Goal: Task Accomplishment & Management: Use online tool/utility

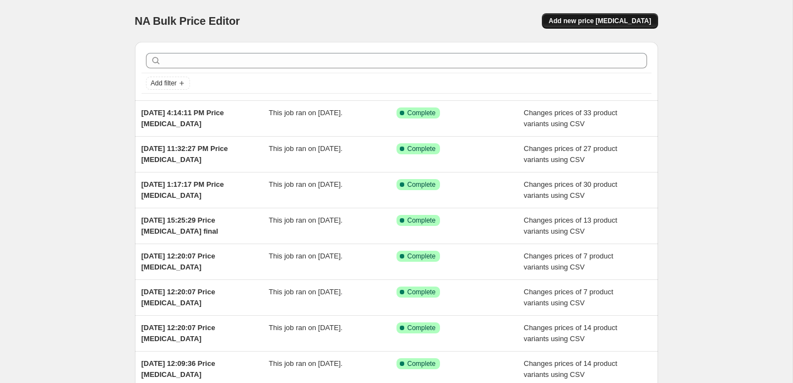
click at [612, 22] on span "Add new price change job" at bounding box center [600, 21] width 102 height 9
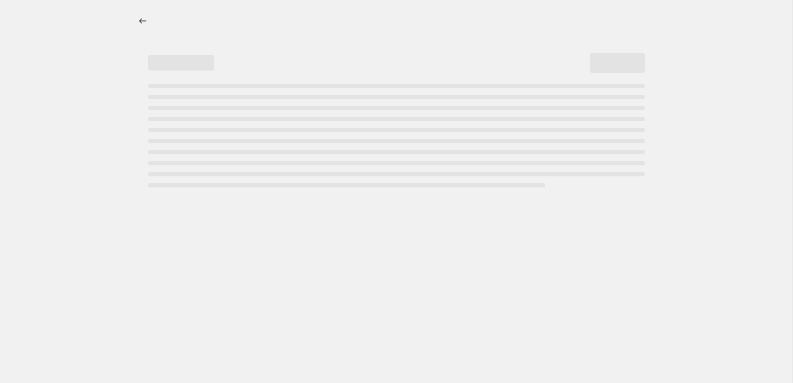
select select "percentage"
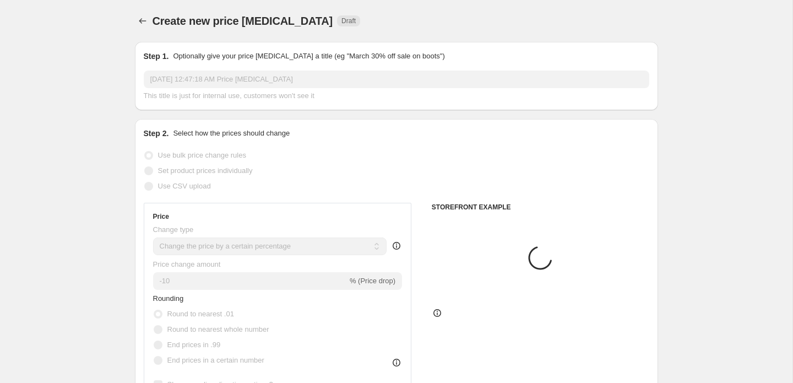
click at [167, 189] on span "Use CSV upload" at bounding box center [184, 186] width 53 height 8
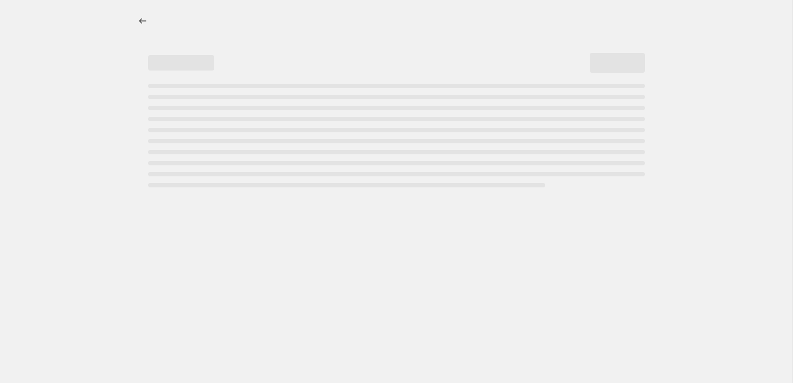
select select "percentage"
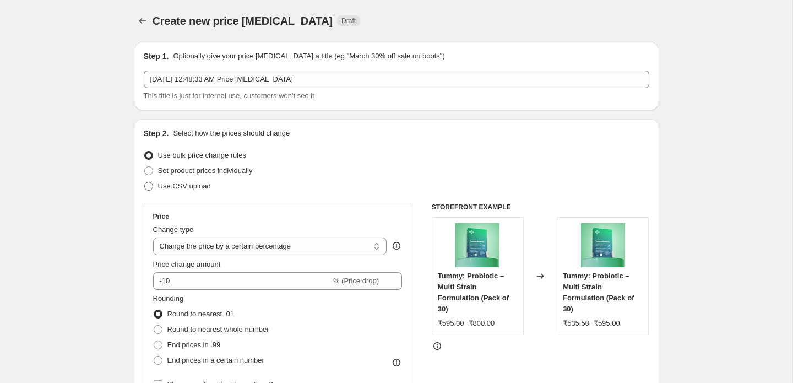
click at [159, 186] on span "Use CSV upload" at bounding box center [184, 186] width 53 height 8
click at [145, 182] on input "Use CSV upload" at bounding box center [144, 182] width 1 height 1
radio input "true"
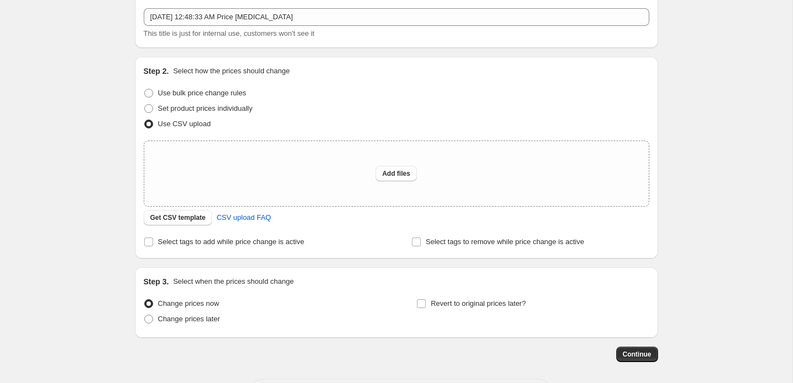
scroll to position [69, 0]
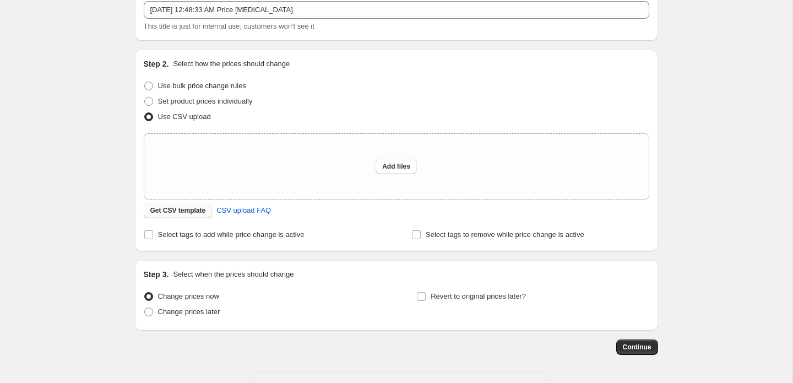
click at [195, 210] on span "Get CSV template" at bounding box center [178, 210] width 56 height 9
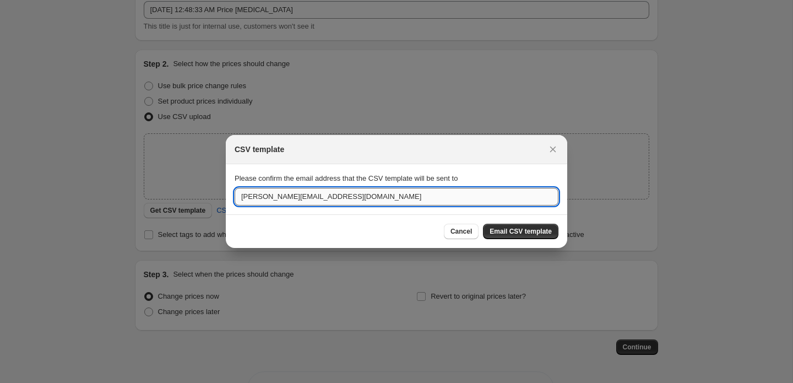
click at [250, 200] on input "[PERSON_NAME][EMAIL_ADDRESS][DOMAIN_NAME]" at bounding box center [397, 197] width 324 height 18
type input "[EMAIL_ADDRESS][PERSON_NAME][DOMAIN_NAME]"
click at [529, 231] on span "Email CSV template" at bounding box center [521, 231] width 62 height 9
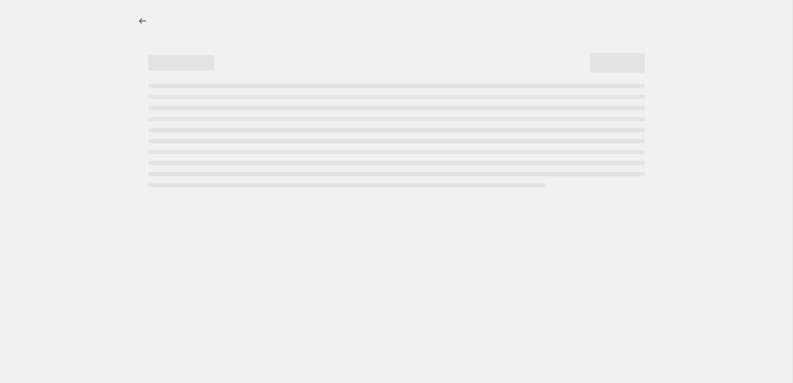
select select "percentage"
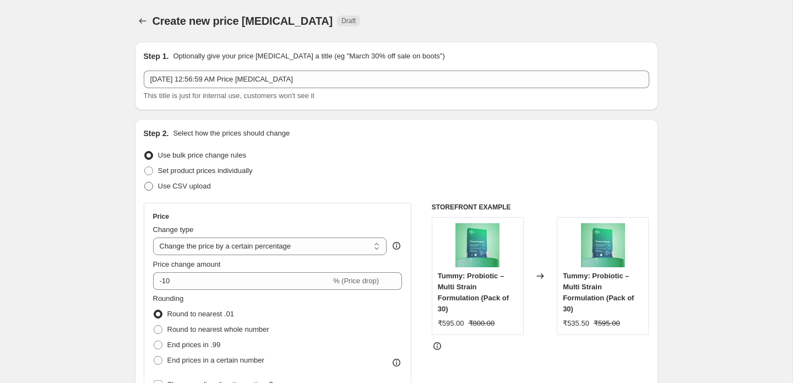
click at [147, 187] on span at bounding box center [148, 186] width 9 height 9
click at [145, 182] on input "Use CSV upload" at bounding box center [144, 182] width 1 height 1
radio input "true"
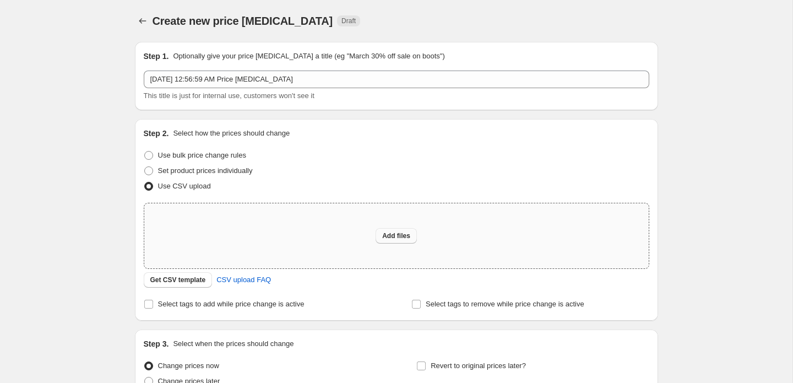
click at [410, 233] on span "Add files" at bounding box center [396, 235] width 28 height 9
type input "C:\fakepath\price change 16'oct P2 revised.csv"
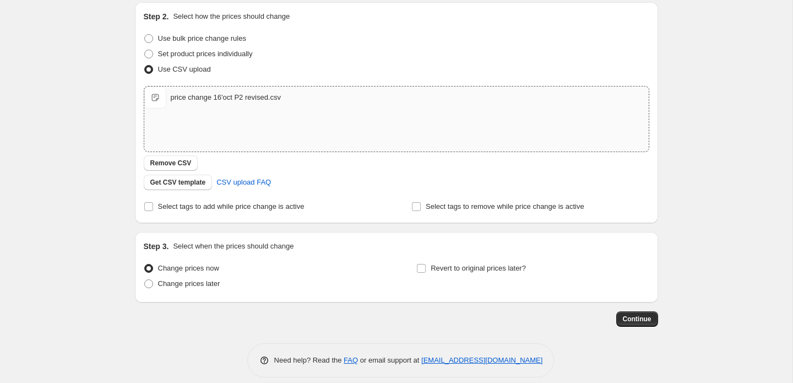
scroll to position [128, 0]
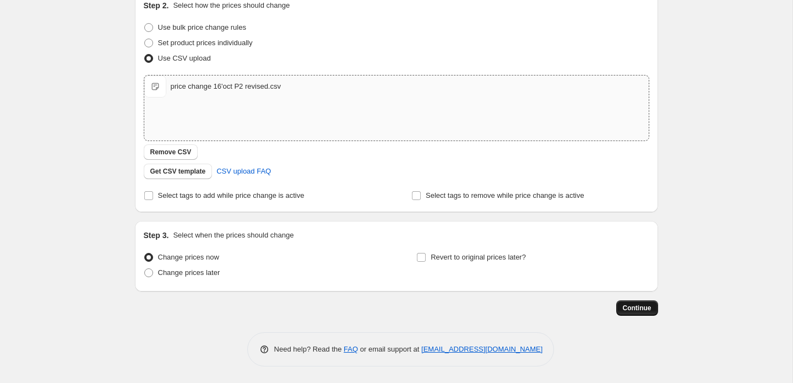
click at [632, 304] on span "Continue" at bounding box center [637, 307] width 29 height 9
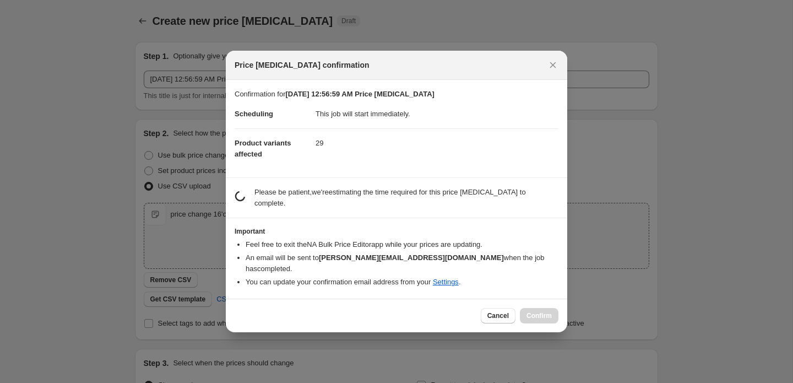
scroll to position [0, 0]
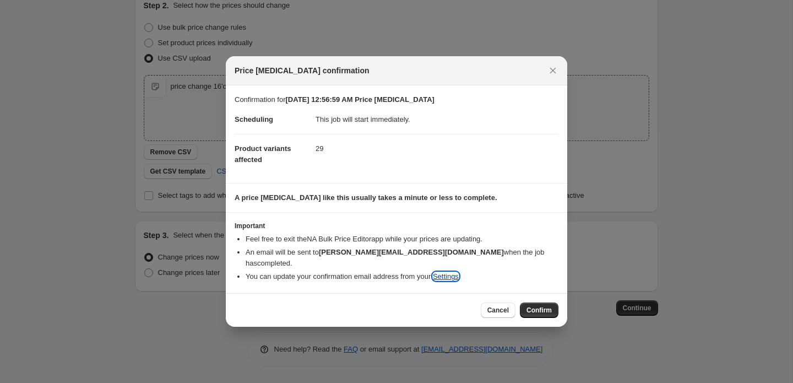
click at [458, 272] on link "Settings" at bounding box center [446, 276] width 26 height 8
click at [556, 76] on icon "Close" at bounding box center [552, 70] width 11 height 11
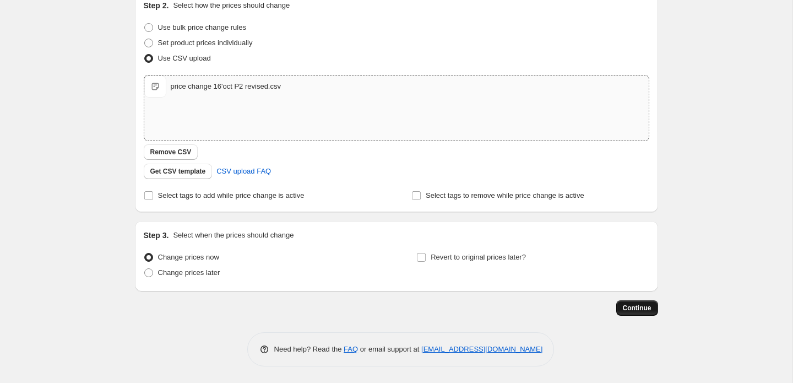
click at [633, 312] on button "Continue" at bounding box center [637, 307] width 42 height 15
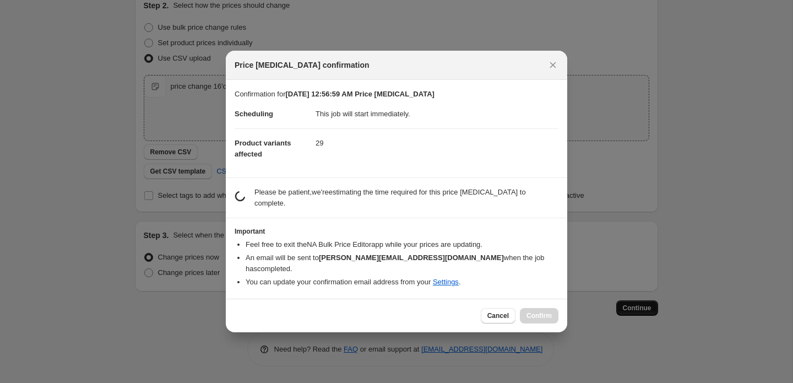
scroll to position [0, 0]
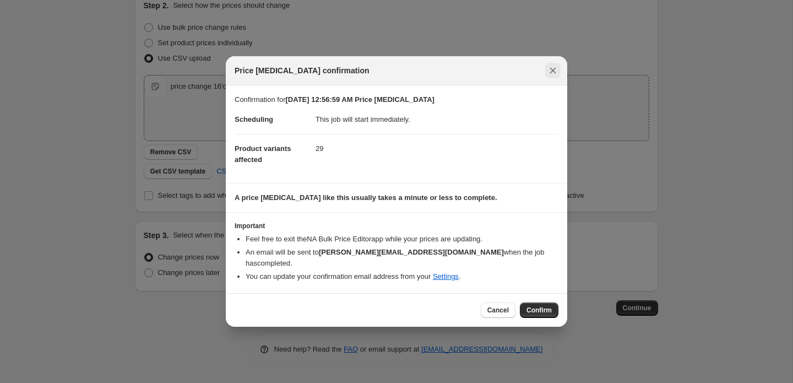
click at [555, 76] on icon "Close" at bounding box center [552, 70] width 11 height 11
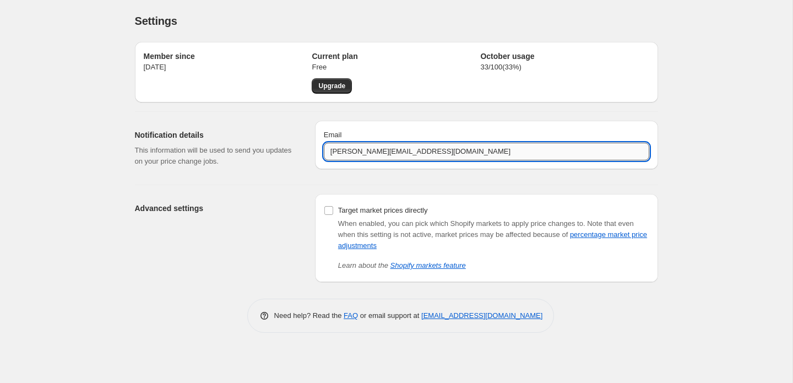
click at [337, 152] on input "jugal@setu.in" at bounding box center [487, 152] width 326 height 18
type input "[EMAIL_ADDRESS][PERSON_NAME][DOMAIN_NAME]"
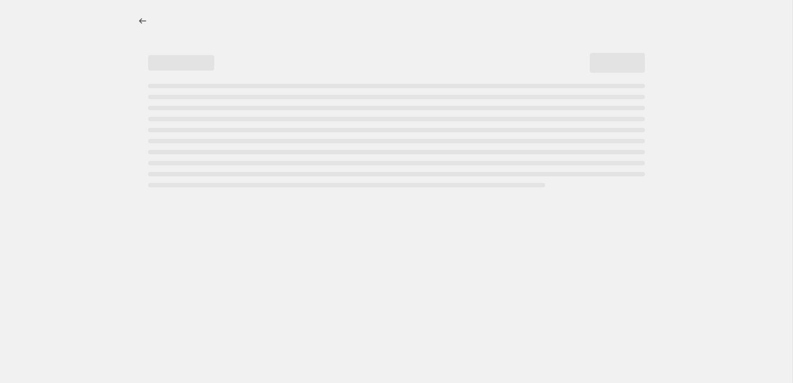
select select "percentage"
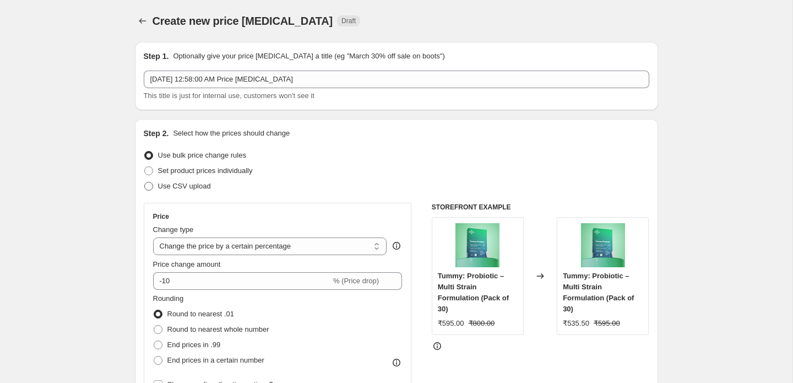
click at [151, 188] on span at bounding box center [148, 186] width 9 height 9
click at [145, 182] on input "Use CSV upload" at bounding box center [144, 182] width 1 height 1
radio input "true"
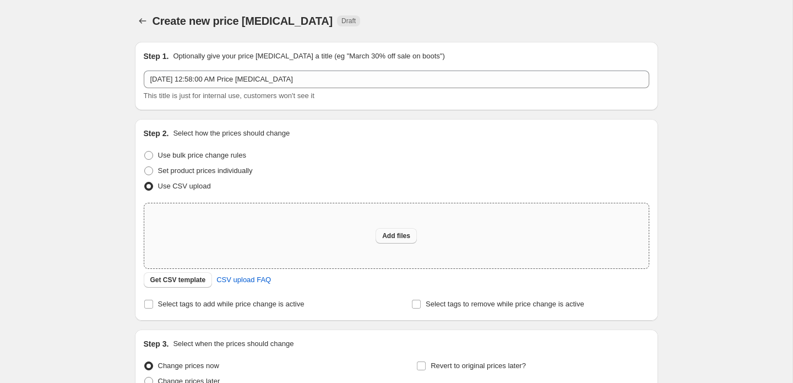
click at [399, 240] on button "Add files" at bounding box center [396, 235] width 41 height 15
type input "C:\fakepath\price change 16'oct P2 revised.csv"
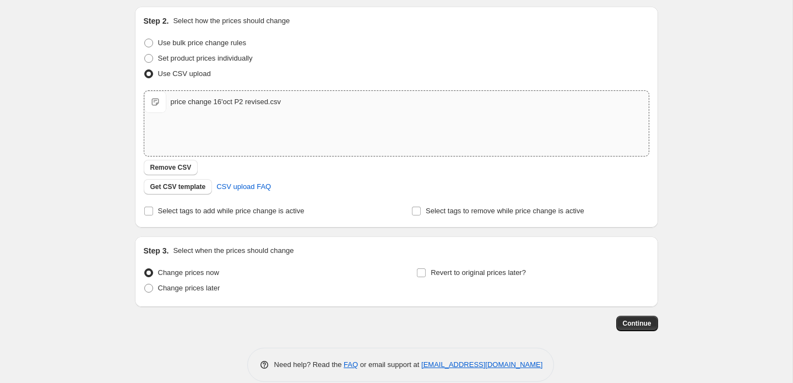
scroll to position [128, 0]
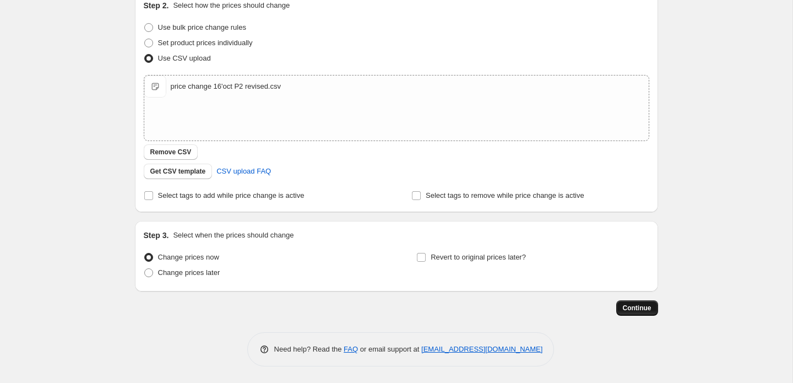
click at [633, 311] on span "Continue" at bounding box center [637, 307] width 29 height 9
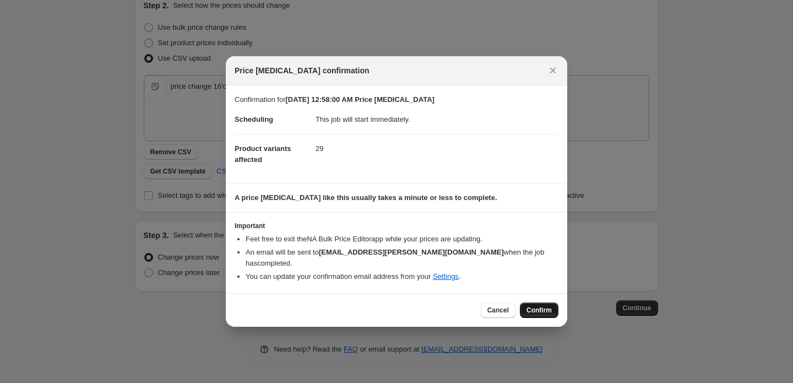
click at [536, 302] on button "Confirm" at bounding box center [539, 309] width 39 height 15
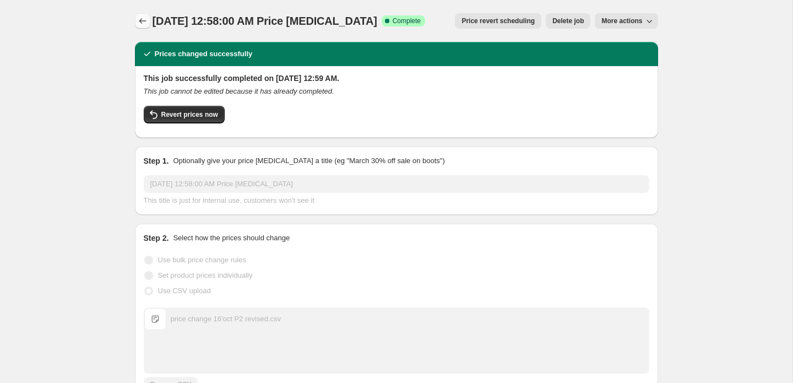
click at [144, 21] on icon "Price change jobs" at bounding box center [142, 20] width 11 height 11
